Goal: Information Seeking & Learning: Learn about a topic

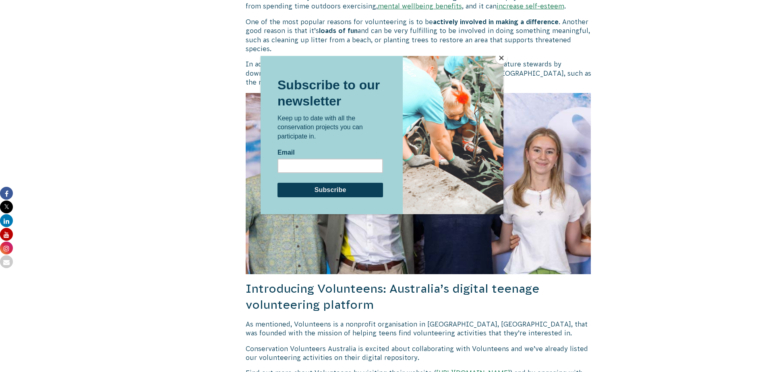
scroll to position [680, 0]
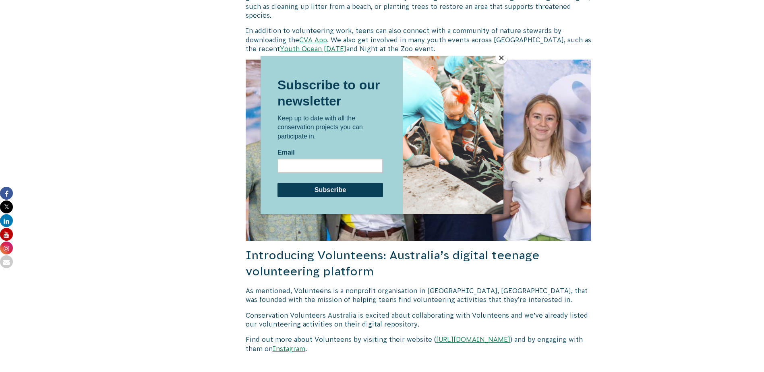
click at [762, 279] on div at bounding box center [382, 186] width 764 height 372
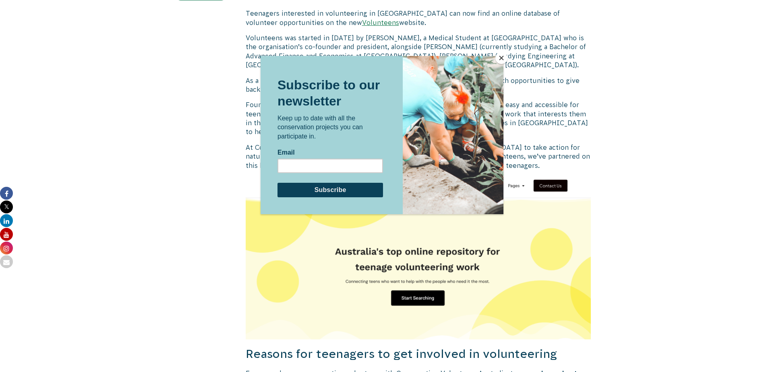
scroll to position [0, 0]
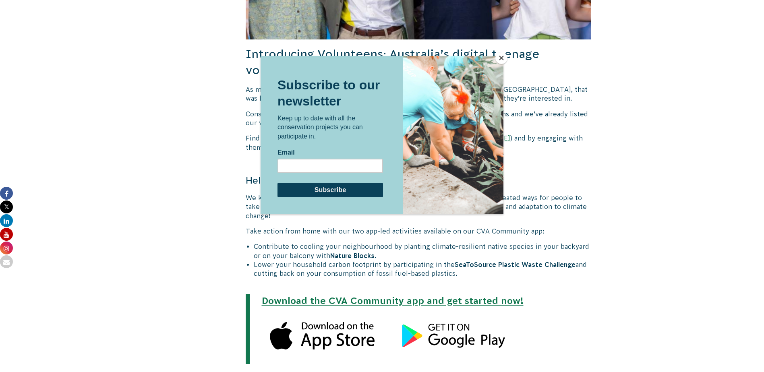
scroll to position [926, 0]
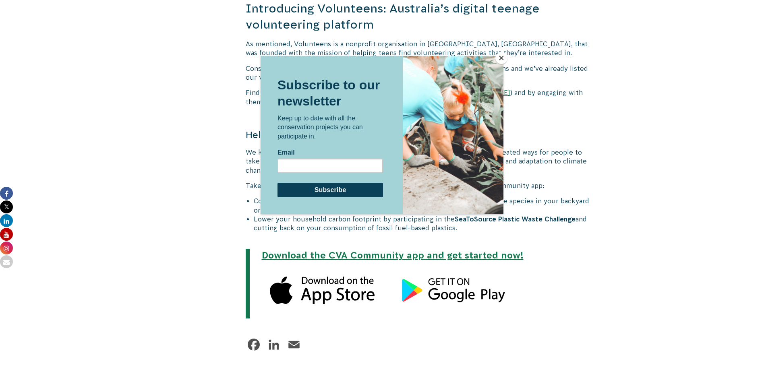
click at [499, 57] on button "Close" at bounding box center [501, 58] width 12 height 12
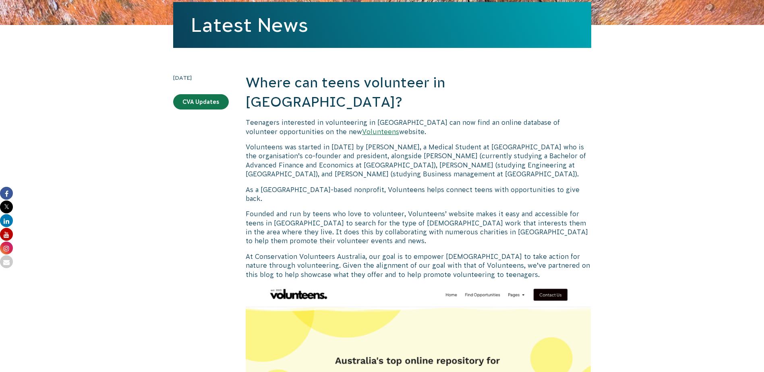
scroll to position [0, 0]
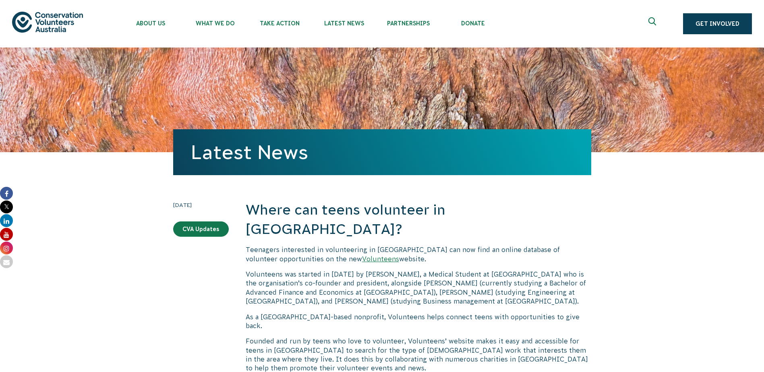
click at [362, 255] on link "Volunteens" at bounding box center [380, 258] width 37 height 7
